Goal: Entertainment & Leisure: Consume media (video, audio)

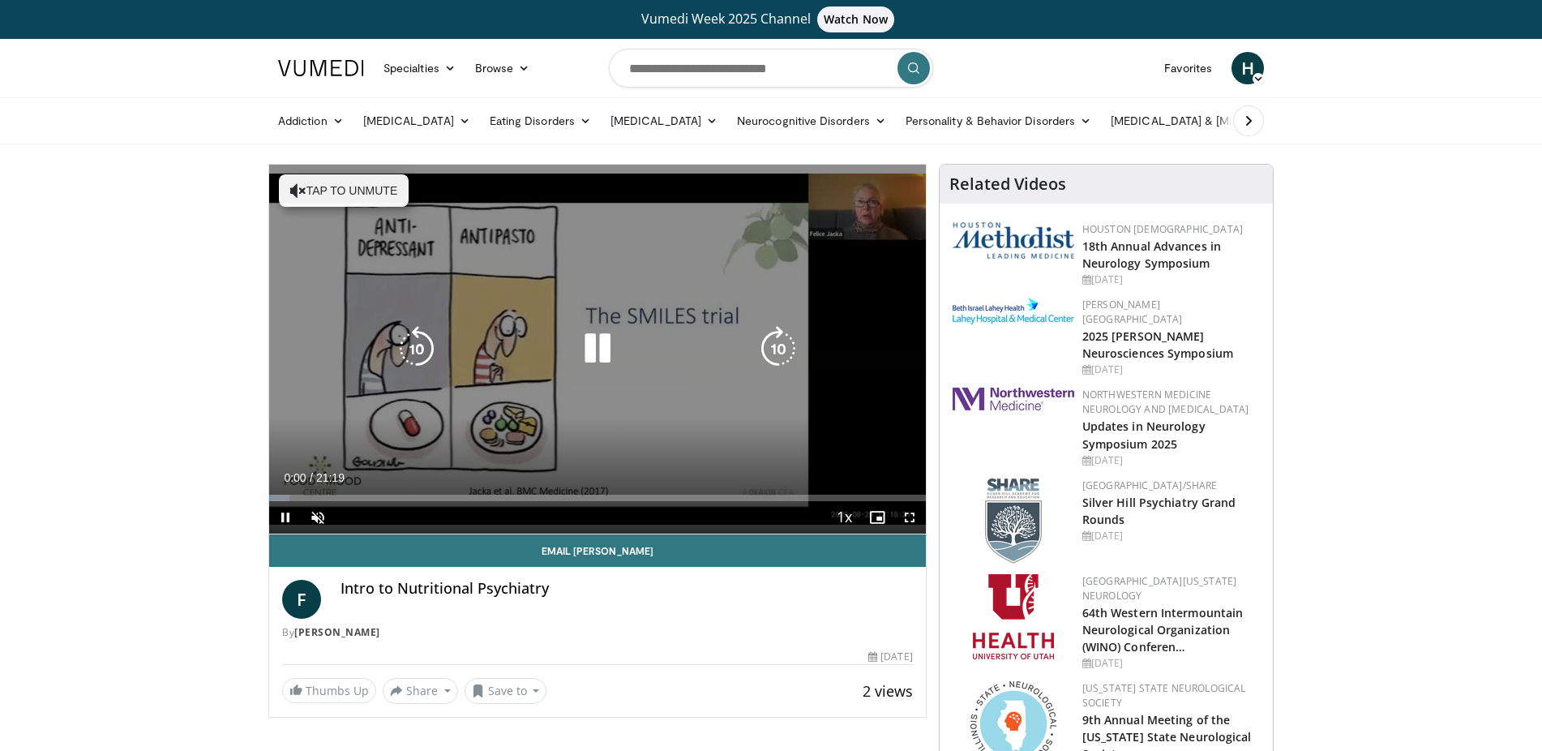
click at [598, 355] on icon "Video Player" at bounding box center [597, 348] width 45 height 45
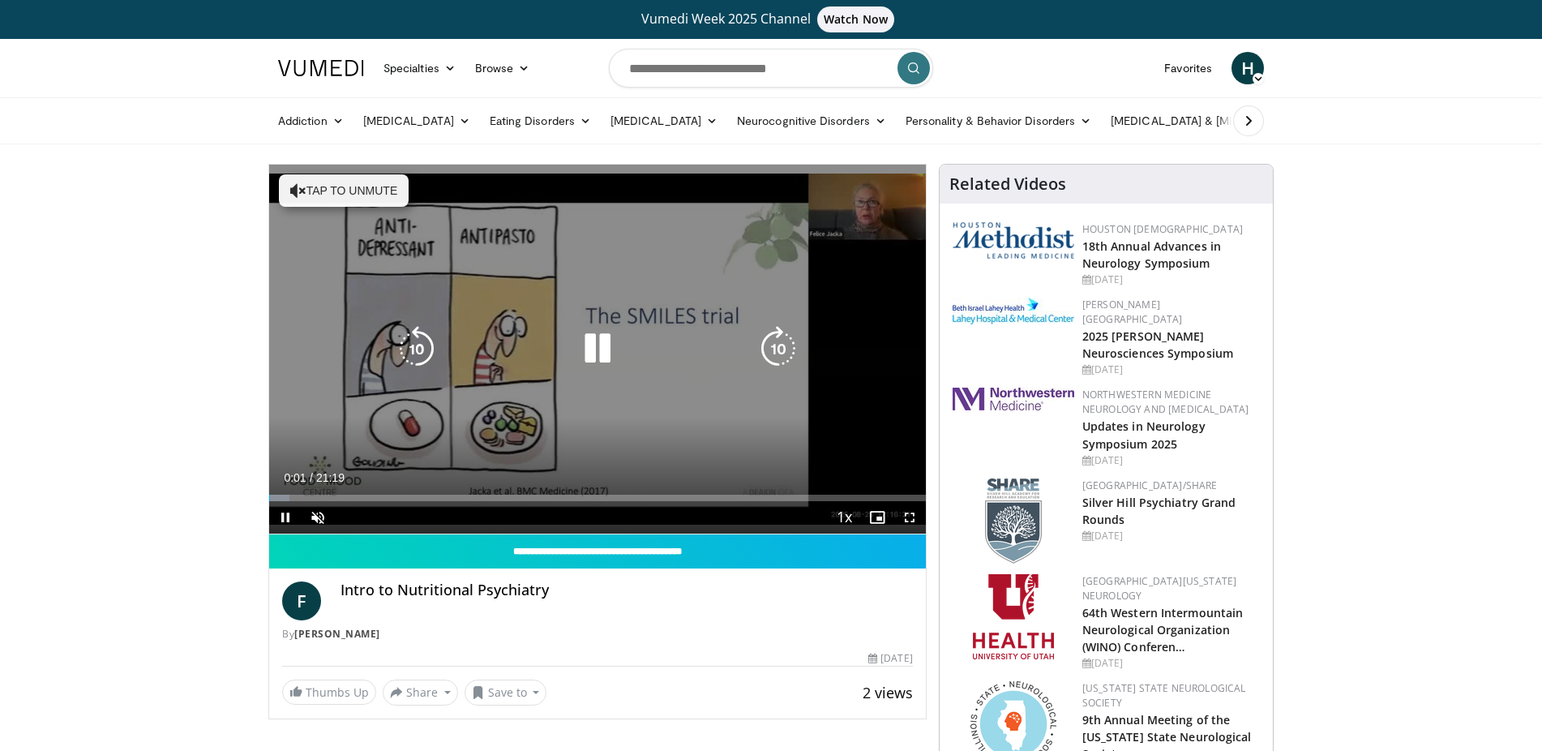
click at [598, 344] on icon "Video Player" at bounding box center [597, 348] width 45 height 45
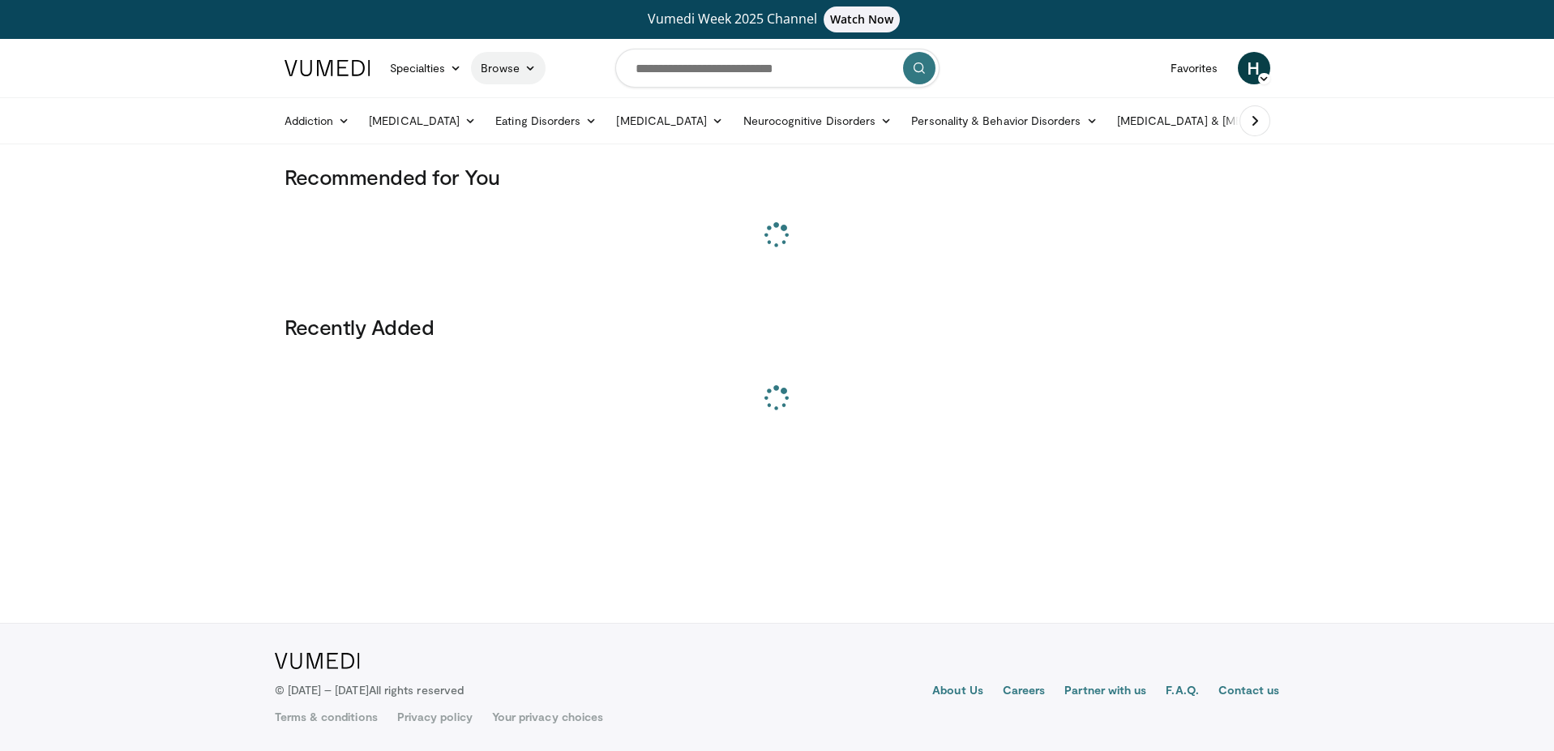
click at [496, 69] on link "Browse" at bounding box center [508, 68] width 75 height 32
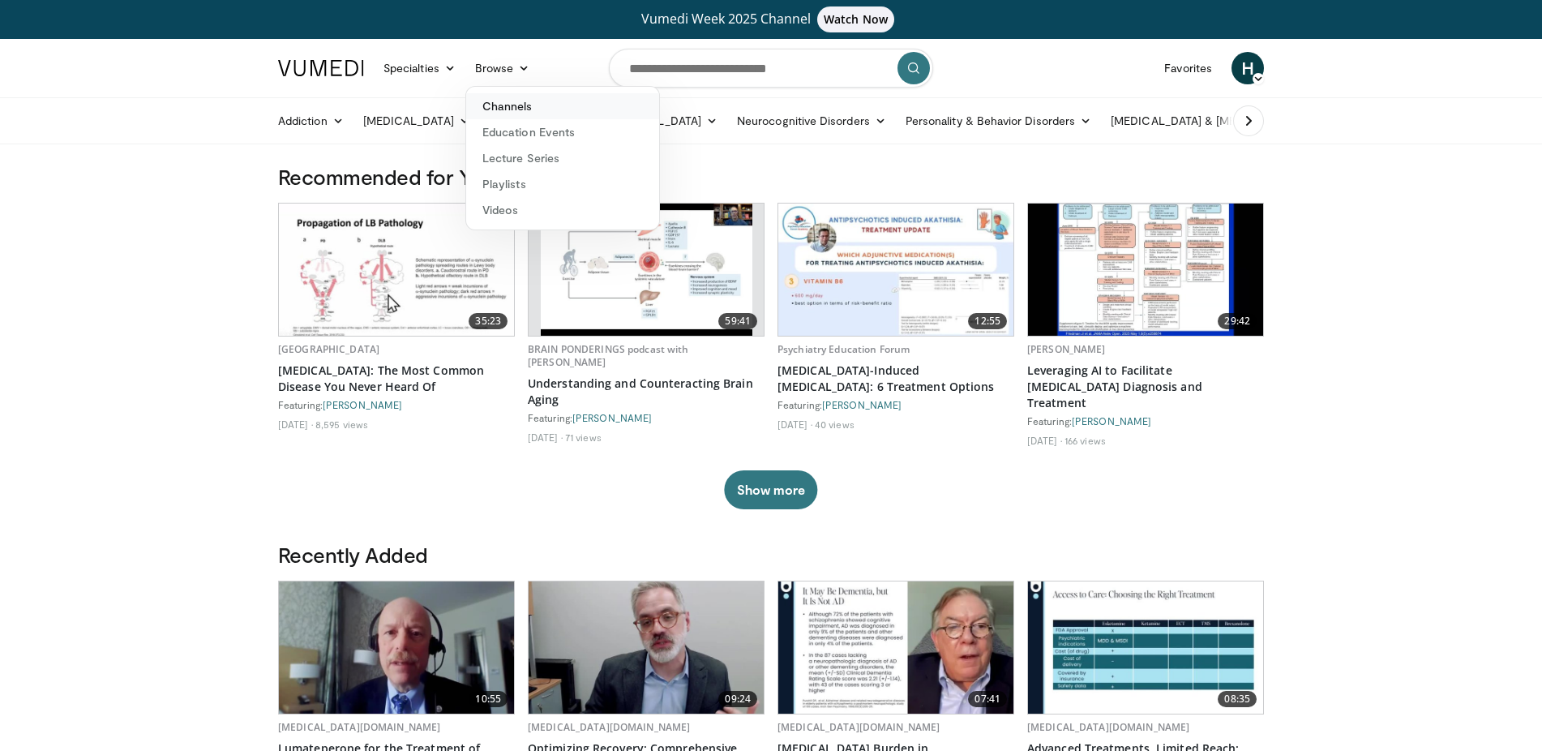
click at [516, 108] on link "Channels" at bounding box center [562, 106] width 193 height 26
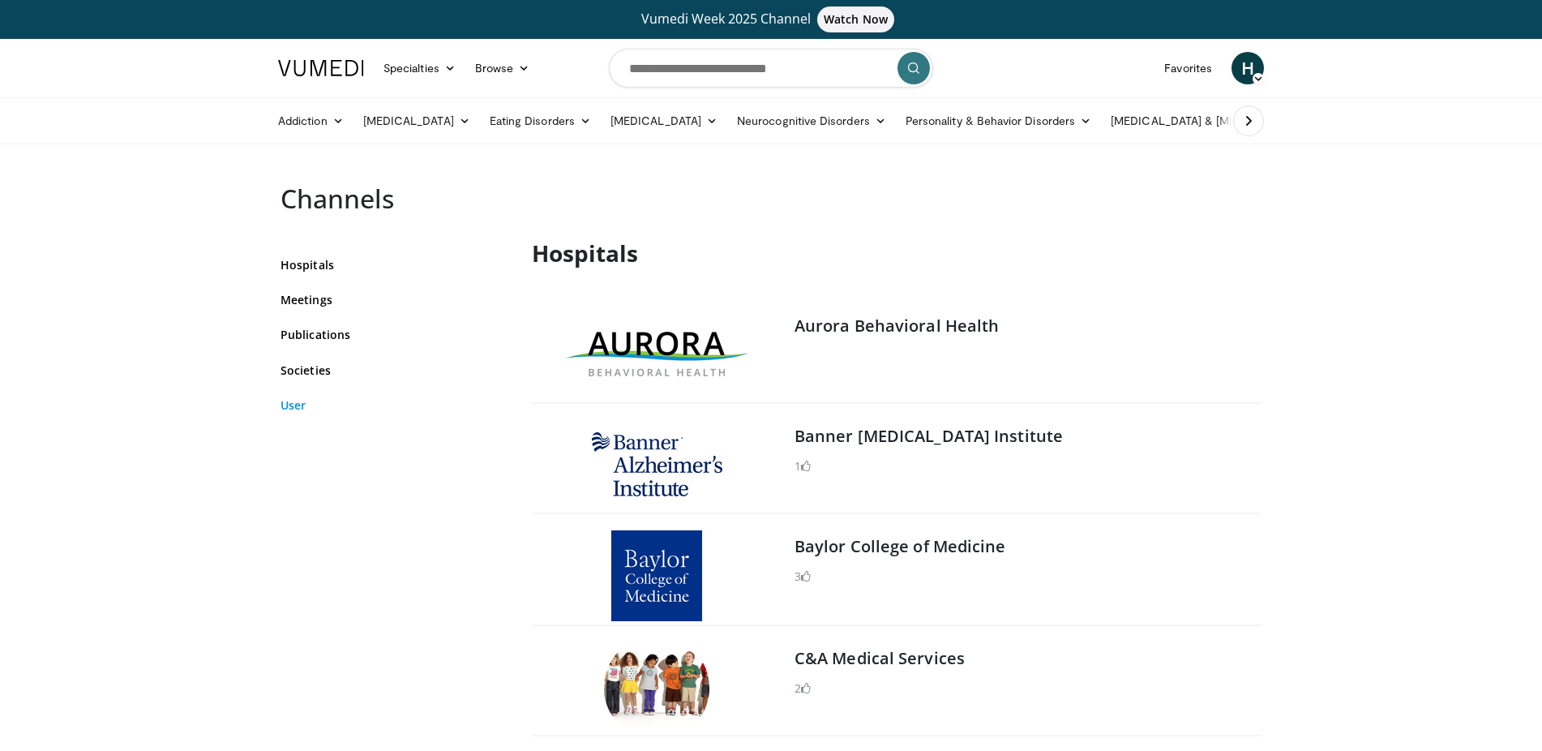
click at [305, 397] on link "User" at bounding box center [394, 405] width 227 height 17
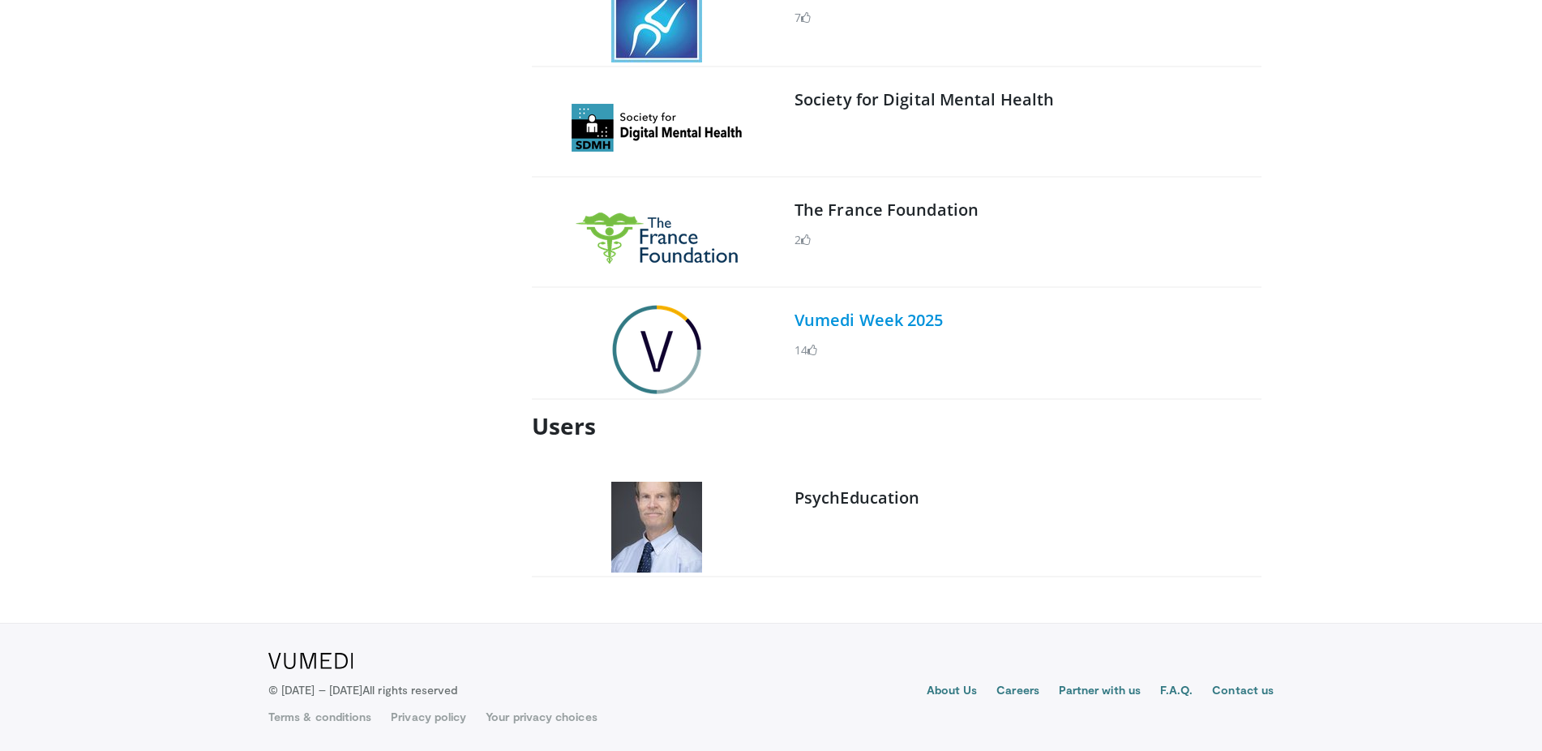
click at [868, 321] on link "Vumedi Week 2025" at bounding box center [869, 320] width 149 height 22
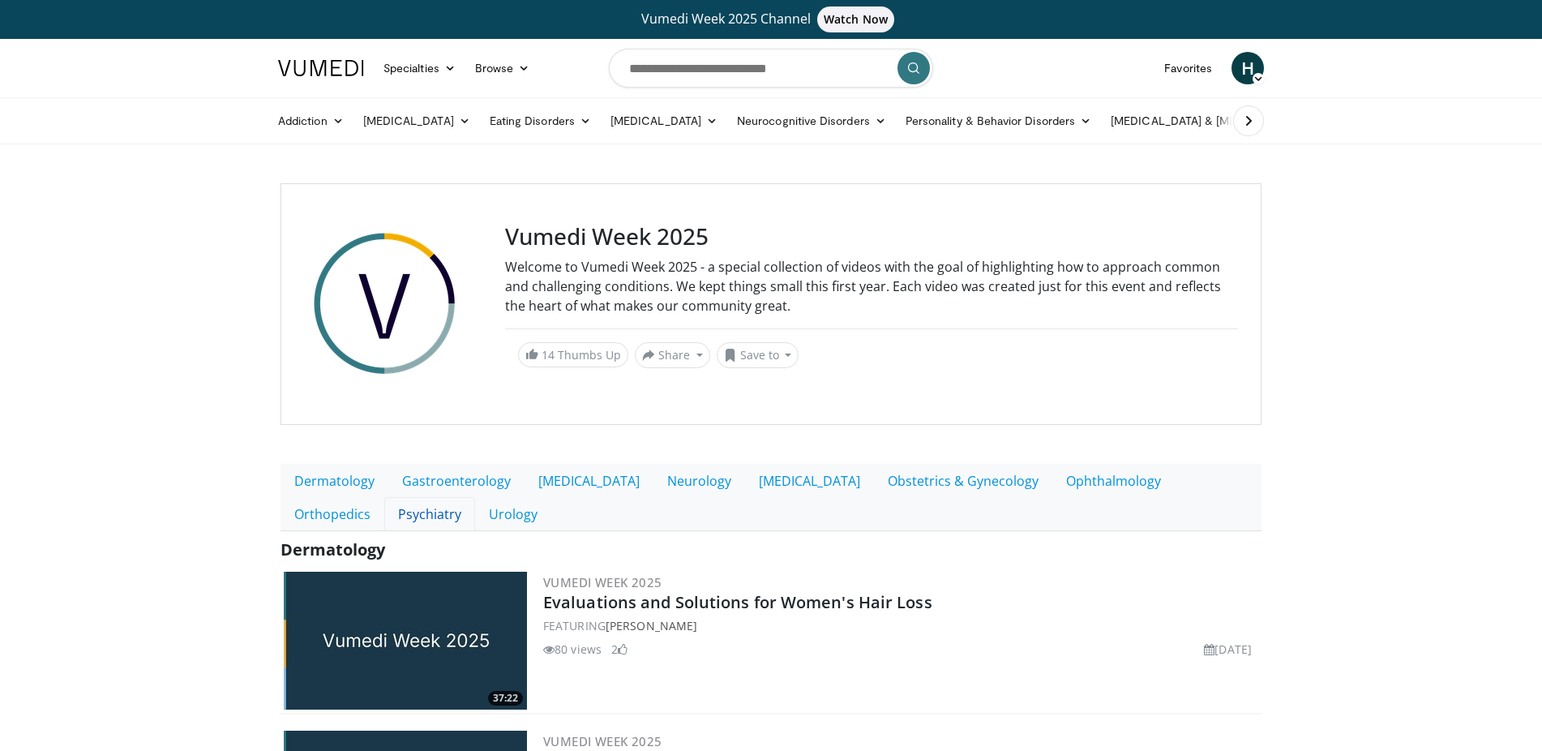
click at [384, 511] on link "Psychiatry" at bounding box center [429, 514] width 91 height 34
